Goal: Information Seeking & Learning: Learn about a topic

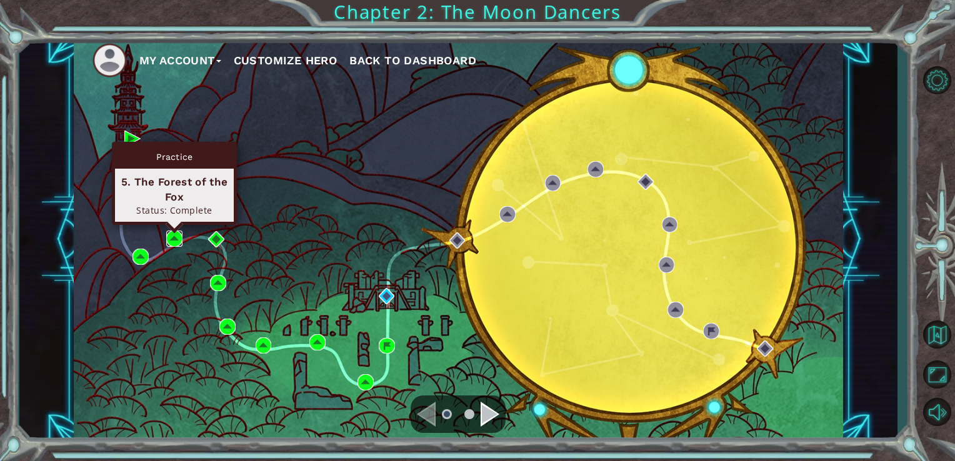
click at [176, 234] on img at bounding box center [174, 239] width 16 height 16
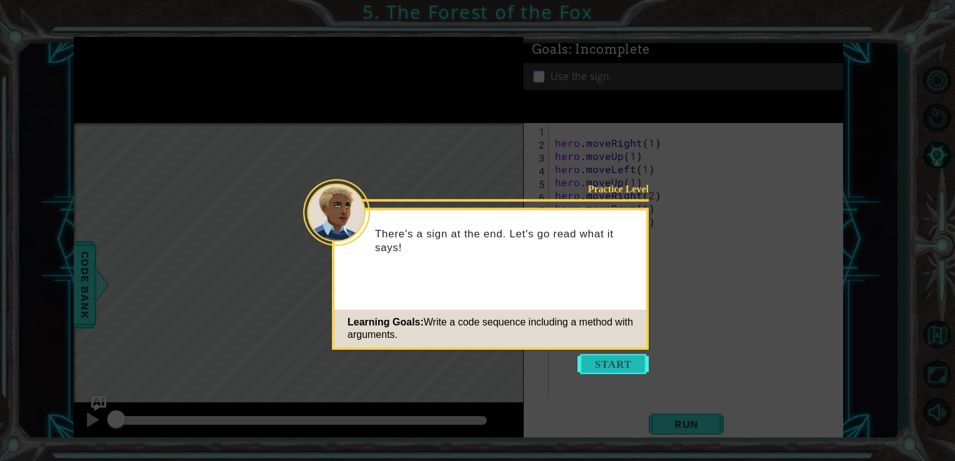
click at [625, 360] on button "Start" at bounding box center [612, 364] width 71 height 20
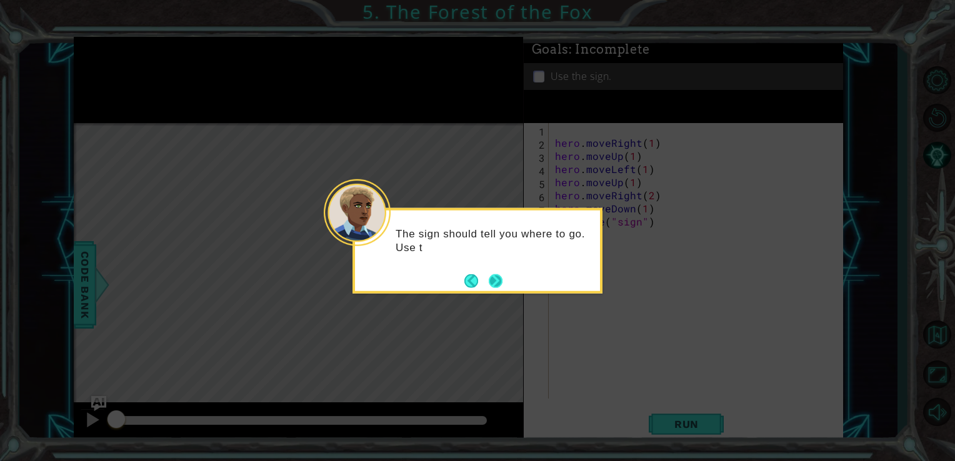
click at [499, 276] on button "Next" at bounding box center [496, 281] width 14 height 14
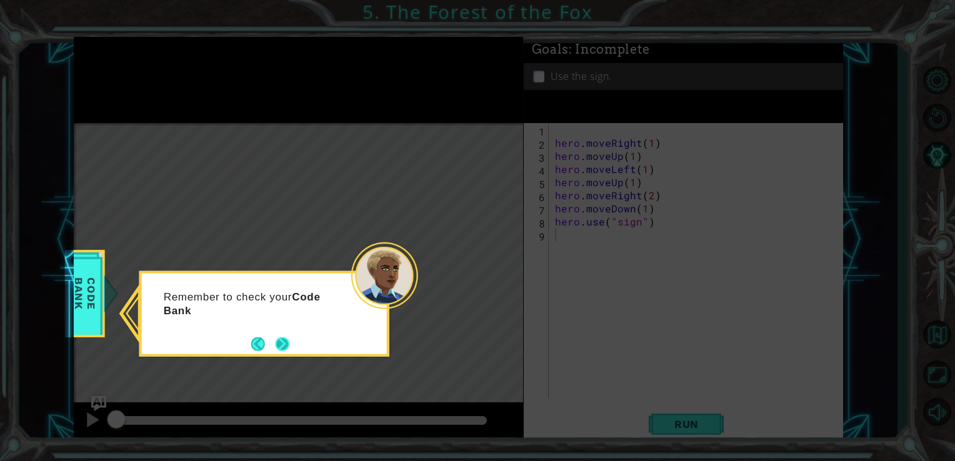
click at [284, 341] on button "Next" at bounding box center [283, 344] width 14 height 14
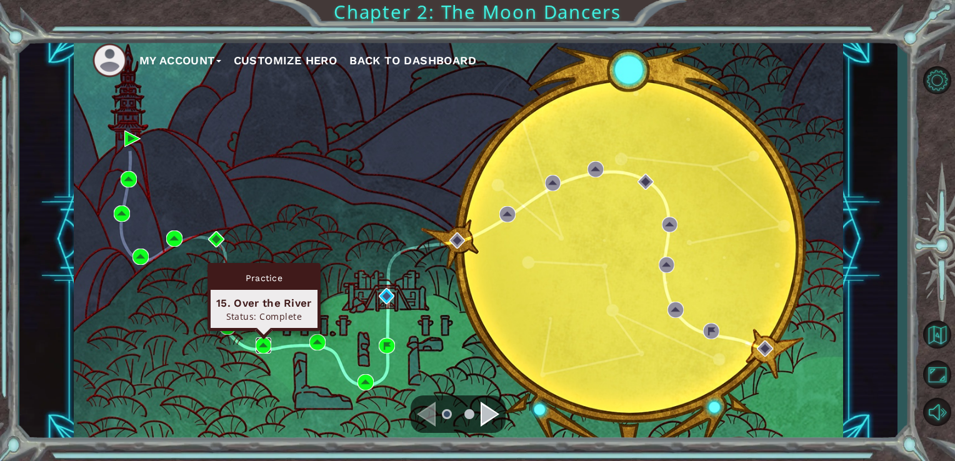
click at [263, 339] on img at bounding box center [264, 345] width 16 height 16
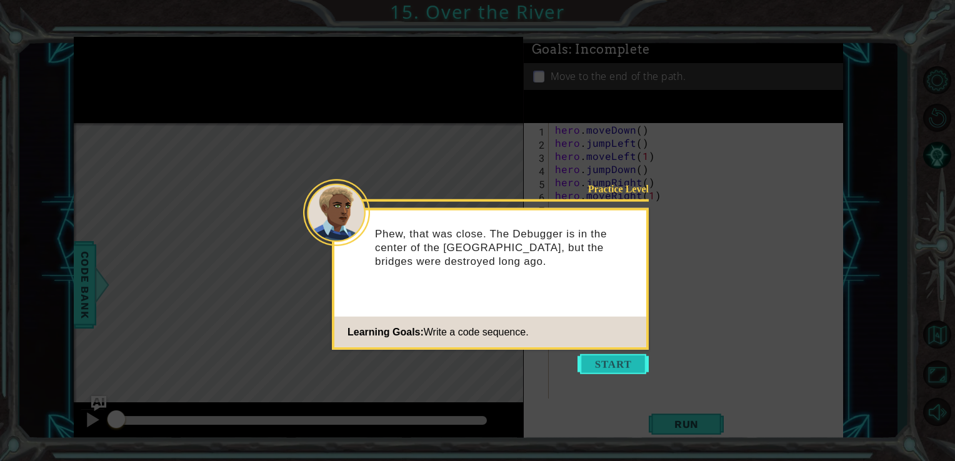
click at [606, 364] on button "Start" at bounding box center [612, 364] width 71 height 20
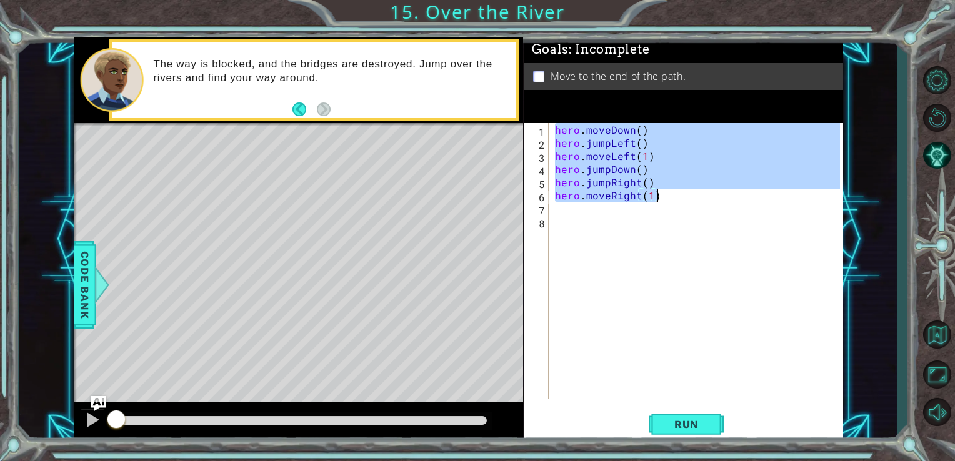
drag, startPoint x: 552, startPoint y: 128, endPoint x: 673, endPoint y: 198, distance: 139.9
click at [673, 198] on div "hero . moveDown ( ) hero . jumpLeft ( ) hero . moveLeft ( 1 ) hero . jumpDown (…" at bounding box center [699, 274] width 294 height 302
type textarea "hero.jumpRight() hero.moveRight(1)"
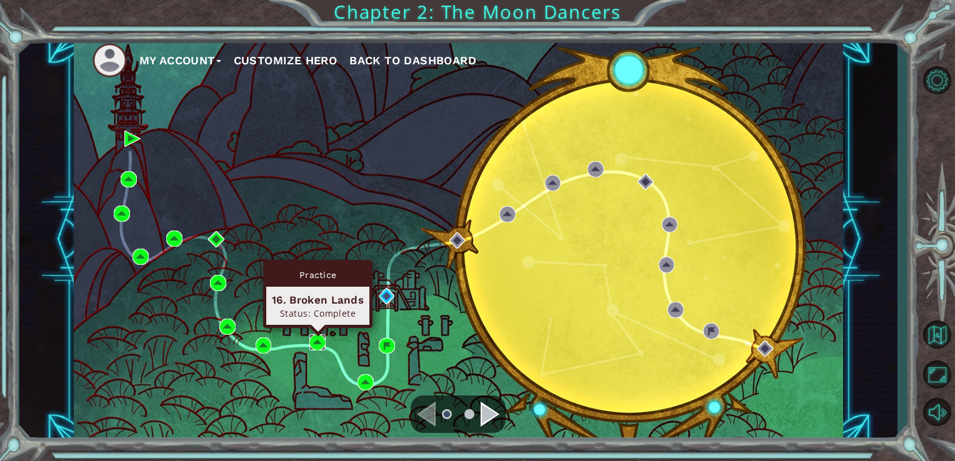
click at [314, 337] on img at bounding box center [317, 342] width 16 height 16
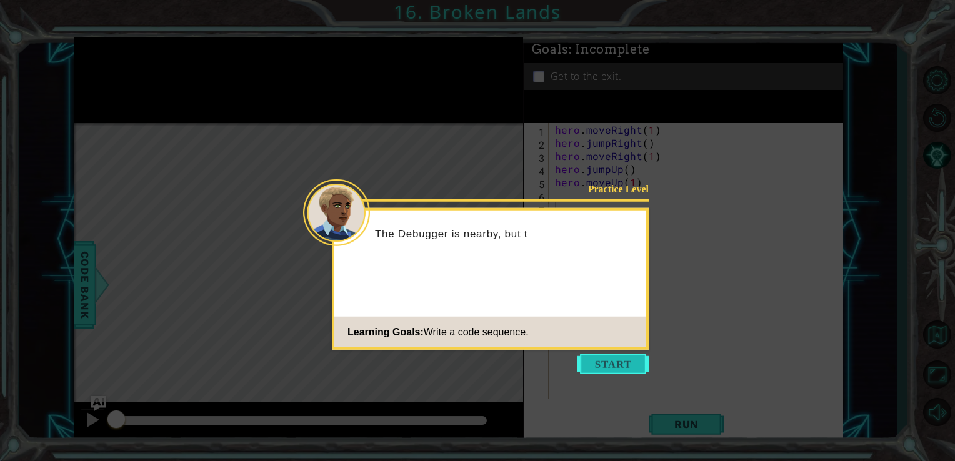
click at [610, 360] on button "Start" at bounding box center [612, 364] width 71 height 20
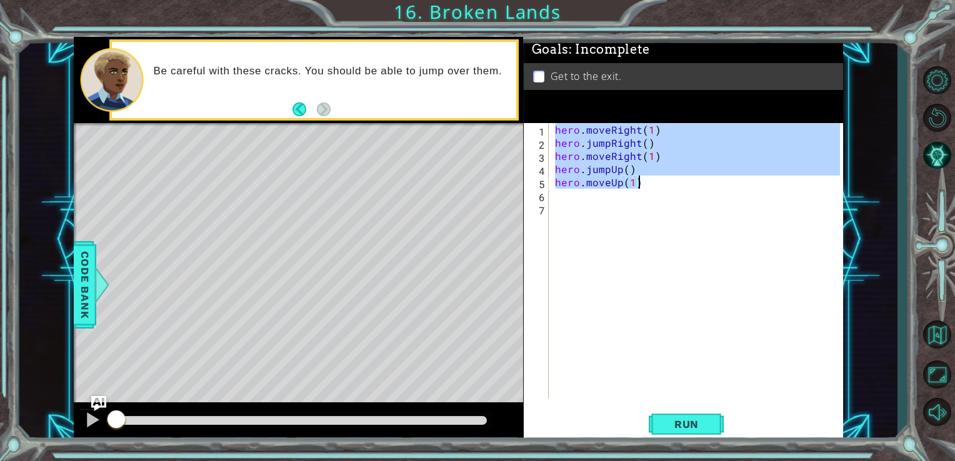
drag, startPoint x: 554, startPoint y: 129, endPoint x: 662, endPoint y: 186, distance: 123.0
click at [662, 186] on div "hero . moveRight ( 1 ) hero . jumpRight ( ) hero . moveRight ( 1 ) hero . jumpU…" at bounding box center [699, 274] width 294 height 302
type textarea "hero.jumpUp() hero.moveUp(1)"
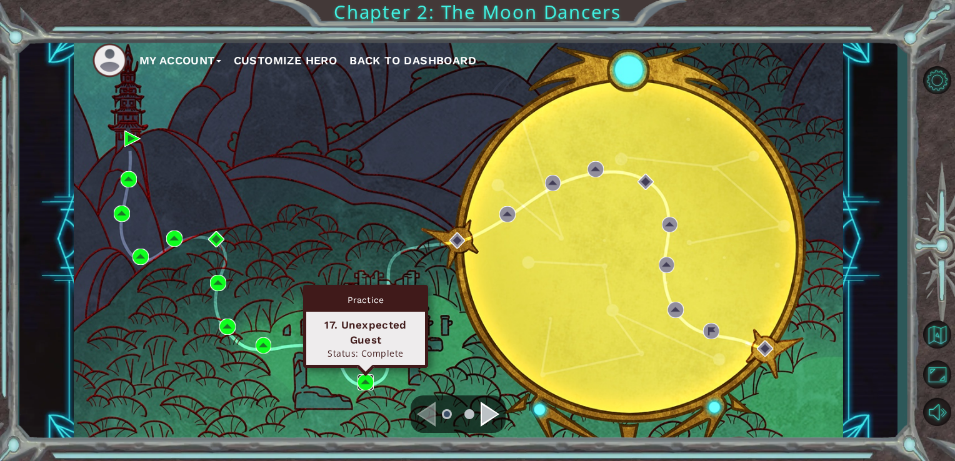
click at [360, 377] on img at bounding box center [365, 382] width 16 height 16
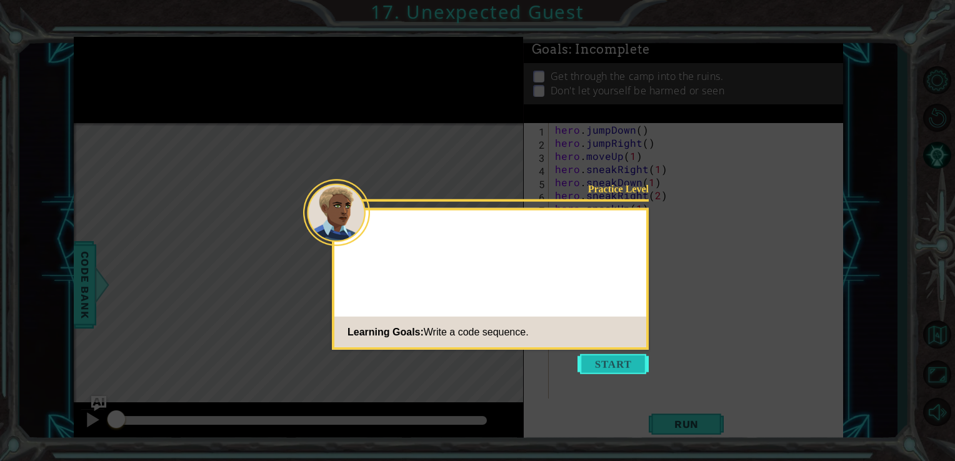
click at [590, 364] on button "Start" at bounding box center [612, 364] width 71 height 20
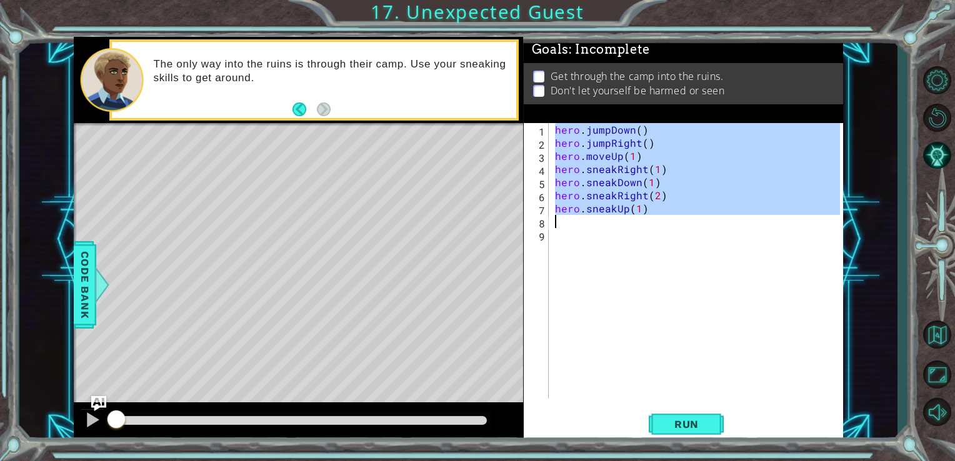
drag, startPoint x: 553, startPoint y: 129, endPoint x: 680, endPoint y: 222, distance: 157.7
click at [680, 222] on div "hero . jumpDown ( ) hero . jumpRight ( ) hero . moveUp ( 1 ) hero . sneakRight …" at bounding box center [699, 274] width 294 height 302
type textarea "hero.sneakUp(1)"
click at [680, 222] on div "hero . jumpDown ( ) hero . jumpRight ( ) hero . moveUp ( 1 ) hero . sneakRight …" at bounding box center [696, 261] width 288 height 276
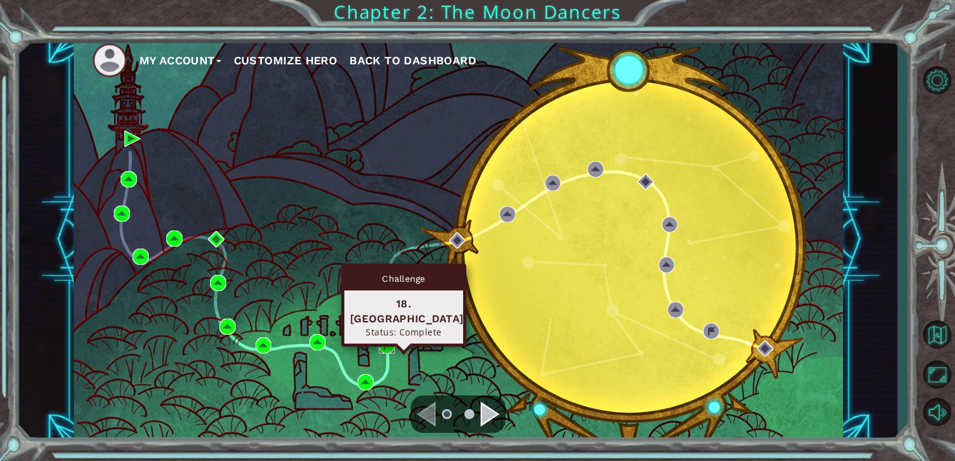
click at [387, 339] on img at bounding box center [387, 346] width 16 height 16
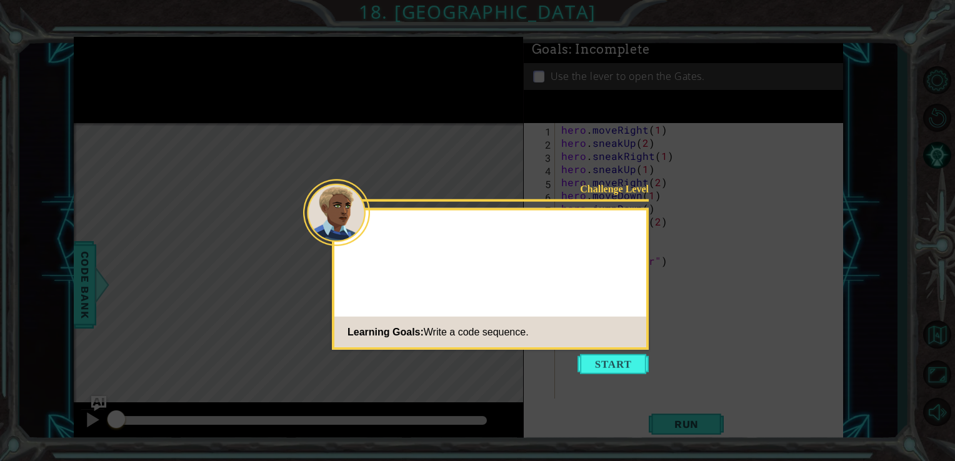
click at [602, 349] on div "Challenge Level Learning Goals: Write a code sequence." at bounding box center [490, 279] width 317 height 142
click at [607, 360] on button "Start" at bounding box center [612, 364] width 71 height 20
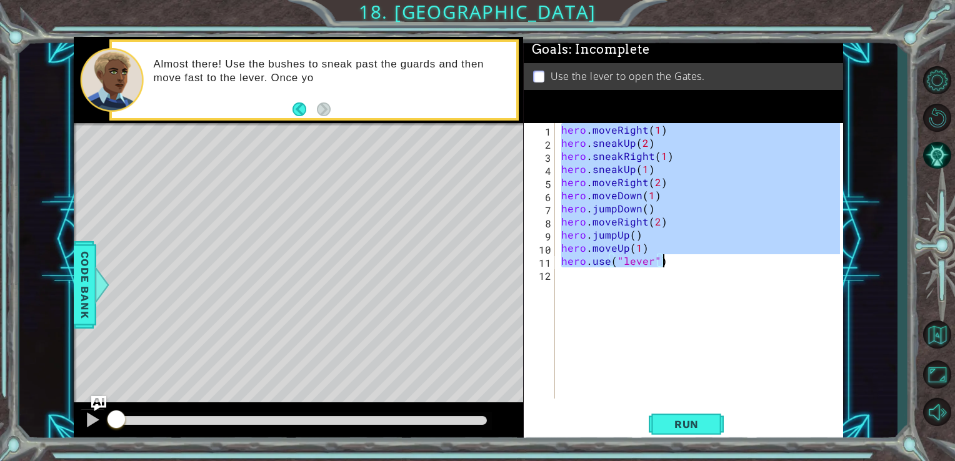
drag, startPoint x: 560, startPoint y: 131, endPoint x: 672, endPoint y: 266, distance: 175.7
click at [672, 266] on div "hero . moveRight ( 1 ) hero . sneakUp ( 2 ) hero . sneakRight ( 1 ) hero . snea…" at bounding box center [703, 274] width 288 height 302
type textarea "hero.moveUp(1) hero.use("lever")"
